Goal: Check status: Check status

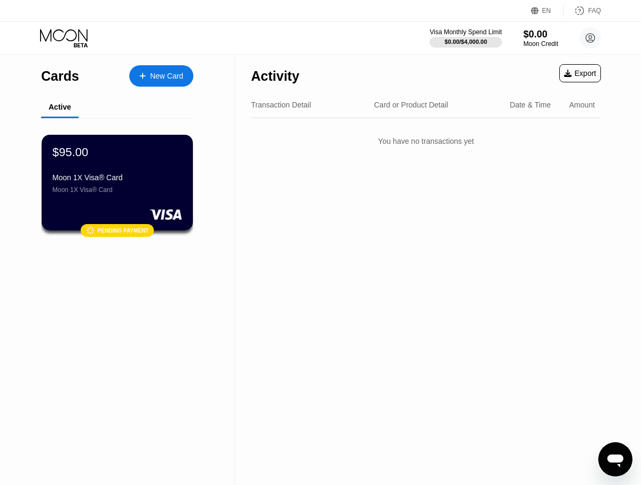
click at [365, 43] on div "Visa Monthly Spend Limit $0.00 / $4,000.00 $0.00 Moon Credit meliruslan5694@out…" at bounding box center [320, 38] width 641 height 32
